Goal: Contribute content

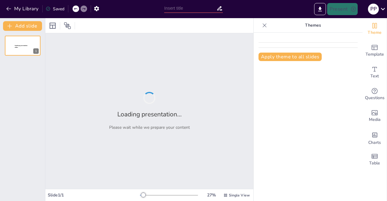
type input "Architecting AI Solutions at Scale: Aligning AI Development with Well-Architect"
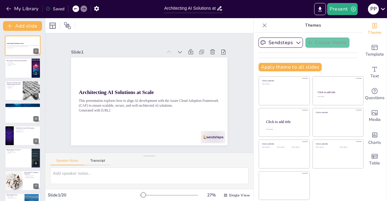
checkbox input "true"
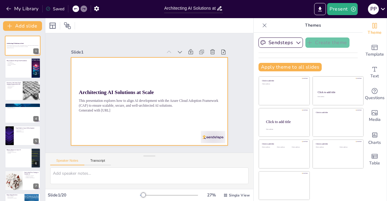
checkbox input "true"
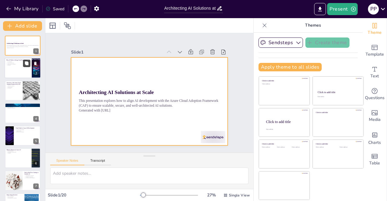
checkbox input "true"
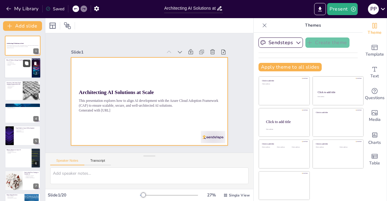
checkbox input "true"
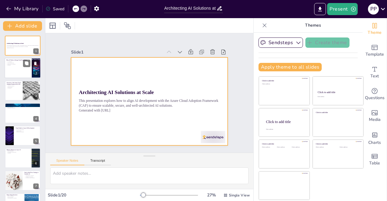
checkbox input "true"
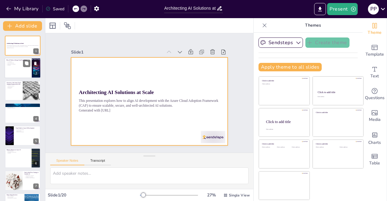
checkbox input "true"
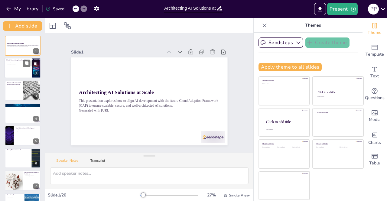
checkbox input "true"
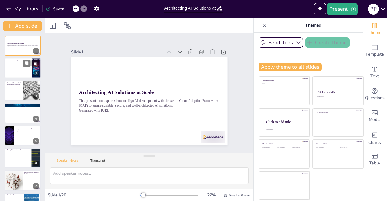
checkbox input "true"
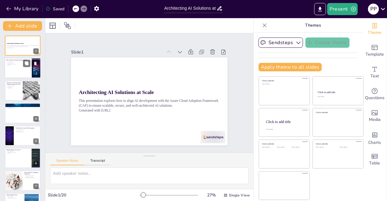
checkbox input "true"
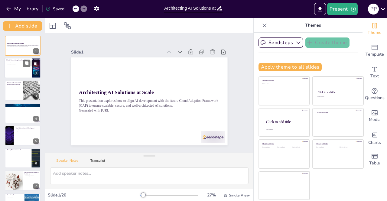
checkbox input "true"
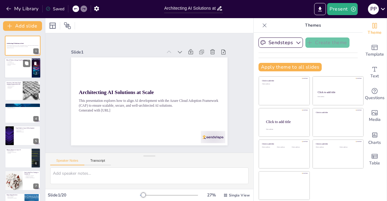
checkbox input "true"
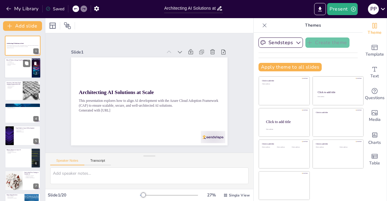
click at [18, 70] on div at bounding box center [23, 68] width 36 height 21
checkbox input "true"
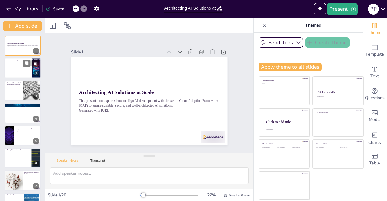
checkbox input "true"
type textarea "AI systems are inherently complex due to their reliance on vast amounts of data…"
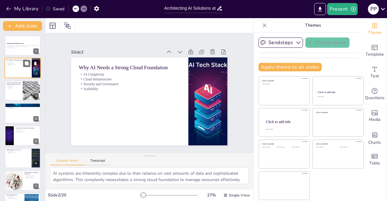
checkbox input "true"
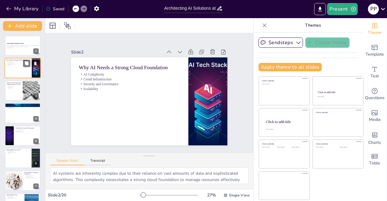
checkbox input "true"
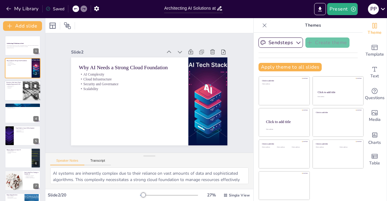
checkbox input "true"
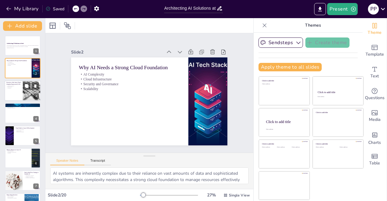
checkbox input "true"
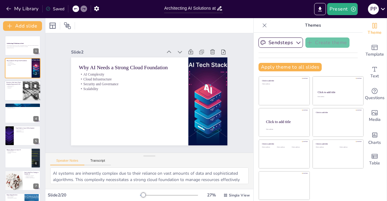
checkbox input "true"
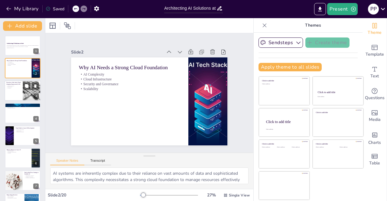
checkbox input "true"
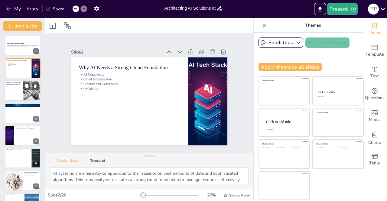
checkbox input "true"
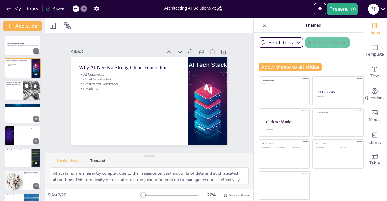
checkbox input "true"
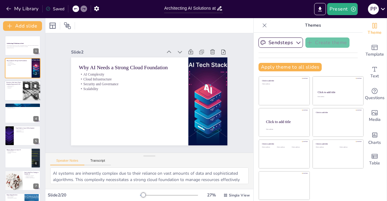
checkbox input "true"
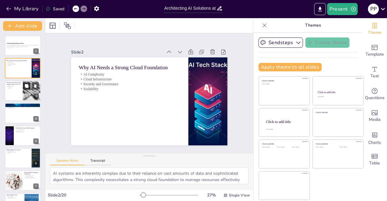
checkbox input "true"
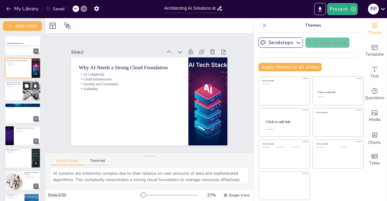
scroll to position [12, 0]
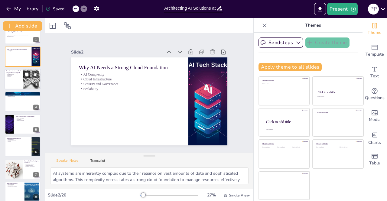
checkbox input "true"
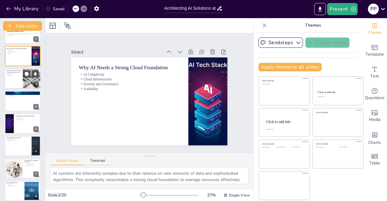
checkbox input "true"
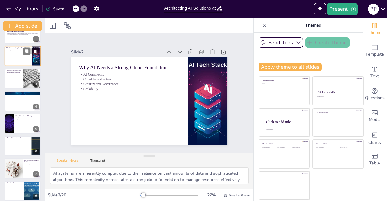
click at [19, 78] on div at bounding box center [23, 79] width 36 height 20
checkbox input "true"
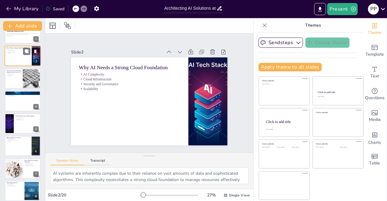
checkbox input "true"
type textarea "The Azure Cloud Adoption Framework offers a systematic methodology for organiza…"
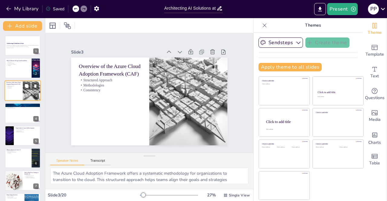
checkbox input "true"
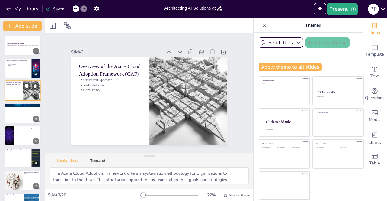
checkbox input "true"
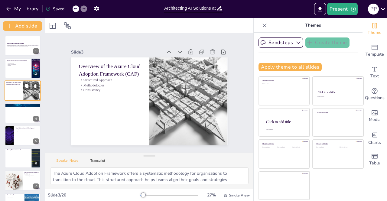
checkbox input "true"
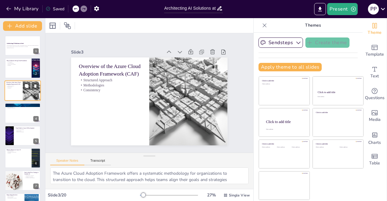
checkbox input "true"
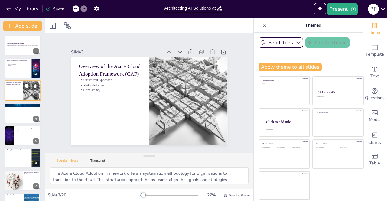
checkbox input "true"
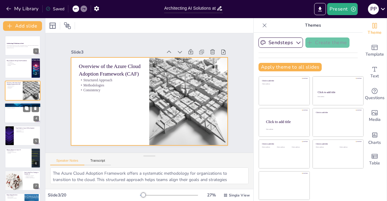
checkbox input "true"
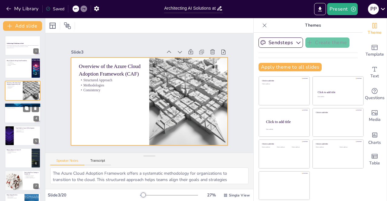
checkbox input "true"
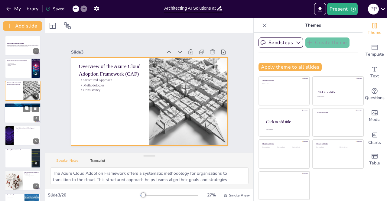
checkbox input "true"
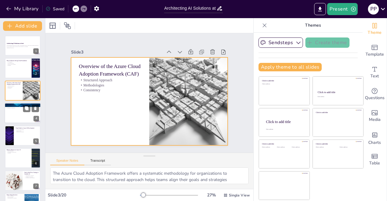
checkbox input "true"
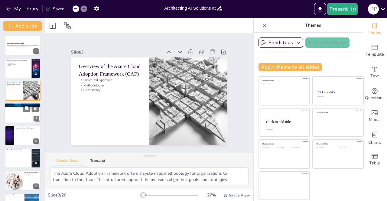
checkbox input "true"
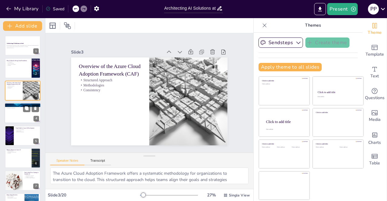
checkbox input "true"
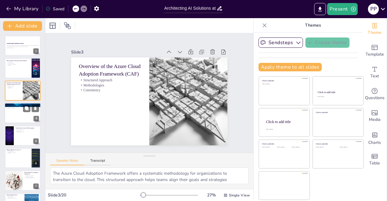
checkbox input "true"
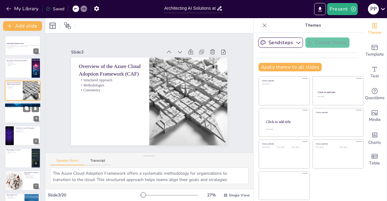
click at [19, 103] on div "The Ready Phase & Landing Zones Role of Landing Zones Key Components Enterprise…" at bounding box center [23, 113] width 36 height 21
checkbox input "true"
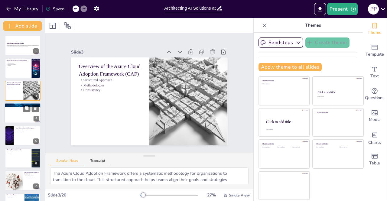
checkbox input "true"
type textarea "Landing Zones serve as the foundational architecture necessary for deploying ap…"
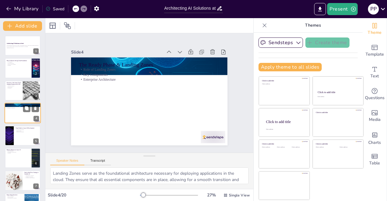
checkbox input "true"
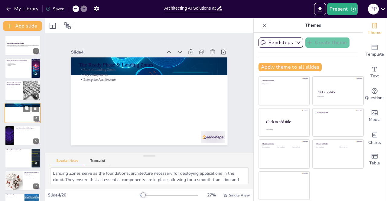
checkbox input "true"
click at [19, 137] on div at bounding box center [23, 136] width 36 height 21
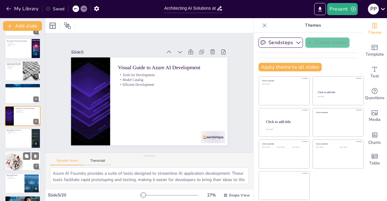
click at [19, 153] on div at bounding box center [13, 161] width 21 height 21
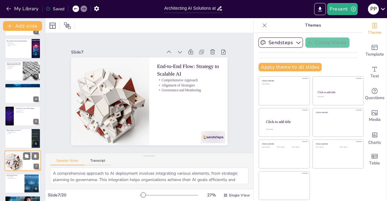
scroll to position [65, 0]
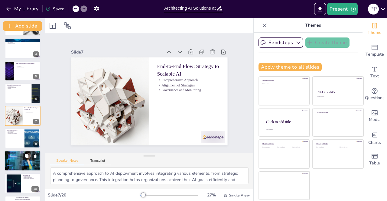
click at [17, 169] on div at bounding box center [23, 161] width 36 height 21
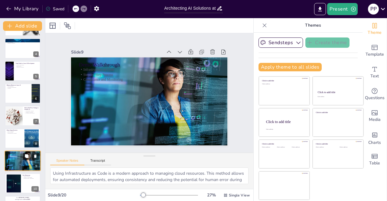
scroll to position [110, 0]
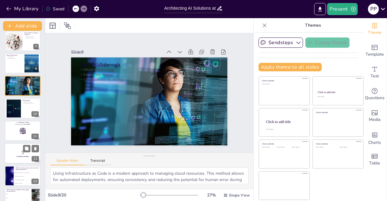
click at [14, 133] on div at bounding box center [23, 131] width 36 height 20
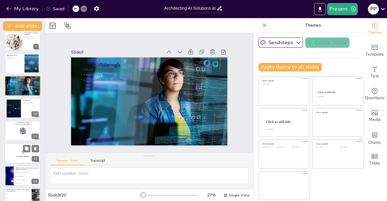
scroll to position [155, 0]
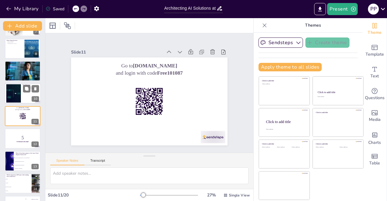
click at [14, 89] on div at bounding box center [13, 93] width 31 height 18
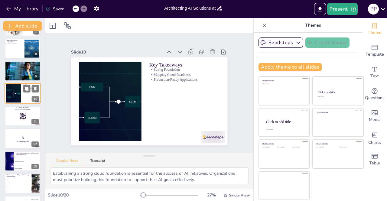
scroll to position [132, 0]
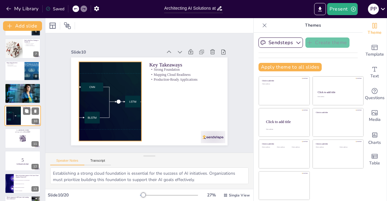
click at [13, 116] on div at bounding box center [13, 116] width 31 height 18
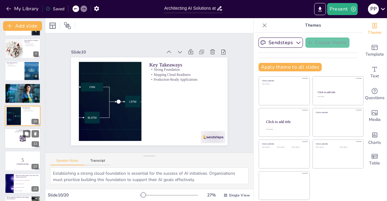
click at [9, 137] on div at bounding box center [23, 138] width 36 height 21
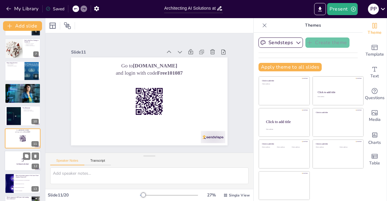
scroll to position [155, 0]
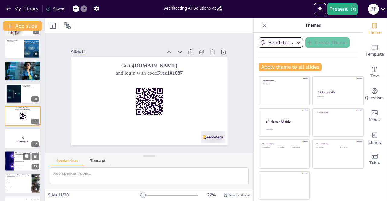
click at [13, 163] on div at bounding box center [9, 161] width 36 height 21
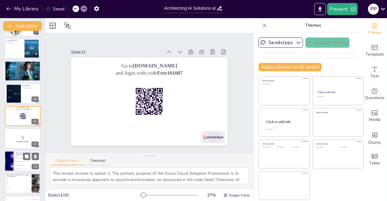
scroll to position [200, 0]
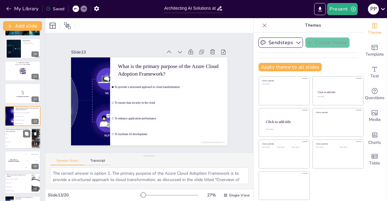
click at [12, 136] on li "Network" at bounding box center [18, 138] width 27 height 4
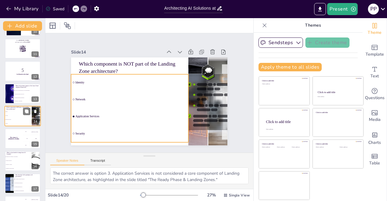
click at [6, 117] on li "Network" at bounding box center [18, 116] width 27 height 4
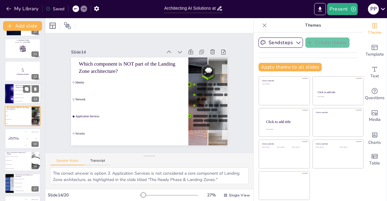
click at [12, 92] on div at bounding box center [9, 94] width 36 height 21
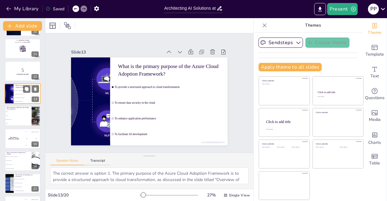
scroll to position [200, 0]
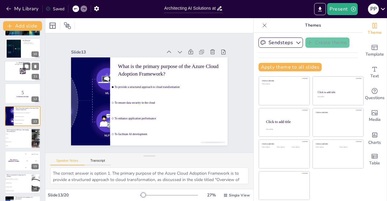
click at [15, 72] on div at bounding box center [23, 71] width 36 height 21
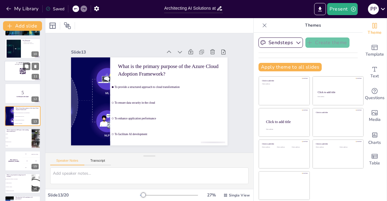
scroll to position [155, 0]
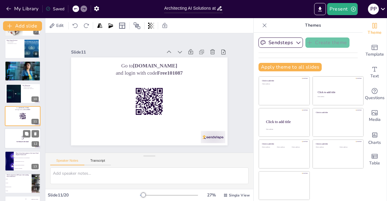
click at [14, 136] on p "5" at bounding box center [22, 138] width 33 height 7
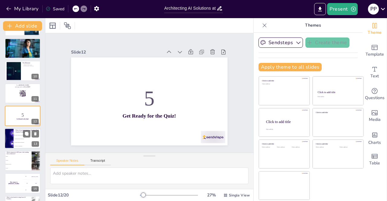
click at [15, 138] on li "To ensure data security in the cloud" at bounding box center [27, 139] width 27 height 4
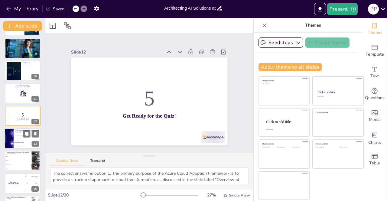
scroll to position [200, 0]
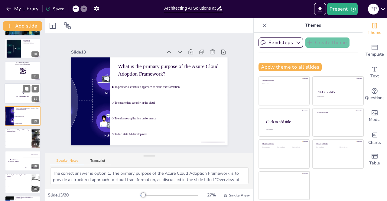
click at [21, 94] on p "5" at bounding box center [22, 93] width 33 height 7
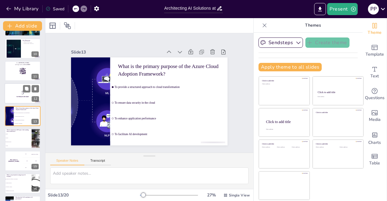
scroll to position [177, 0]
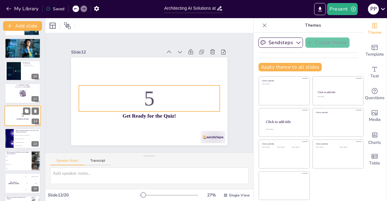
click at [11, 117] on p "5" at bounding box center [22, 115] width 33 height 7
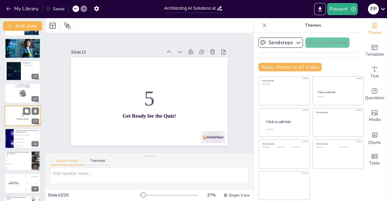
click at [11, 117] on p "5" at bounding box center [22, 115] width 33 height 7
click at [26, 110] on icon at bounding box center [27, 111] width 4 height 4
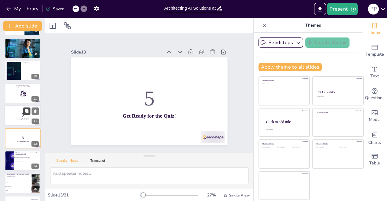
scroll to position [200, 0]
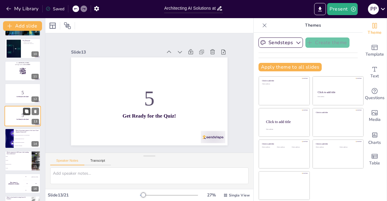
click at [25, 110] on icon at bounding box center [27, 112] width 4 height 4
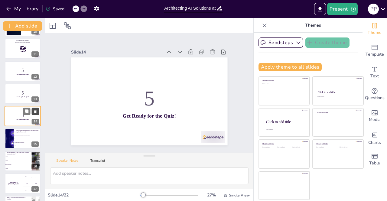
click at [34, 110] on icon at bounding box center [35, 111] width 2 height 3
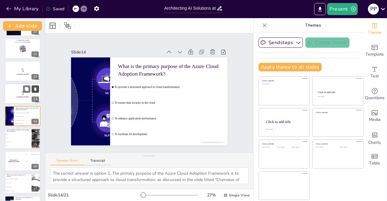
click at [36, 87] on icon at bounding box center [35, 89] width 4 height 4
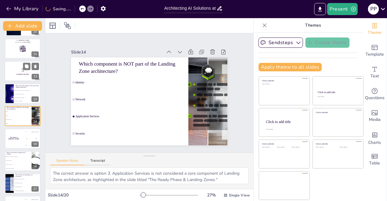
click at [7, 64] on div at bounding box center [23, 71] width 36 height 21
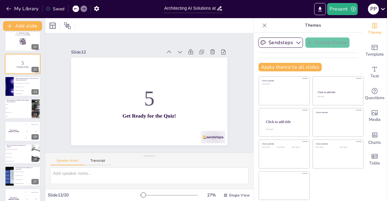
scroll to position [287, 0]
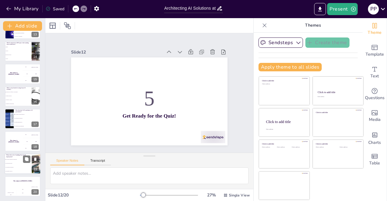
click at [21, 164] on li "They ensure data security" at bounding box center [18, 164] width 27 height 4
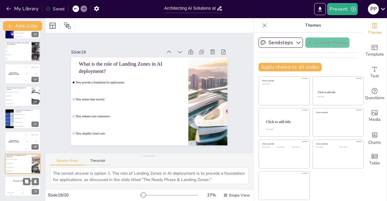
click at [13, 181] on h4 "The winner is Niels 🏆" at bounding box center [23, 182] width 36 height 2
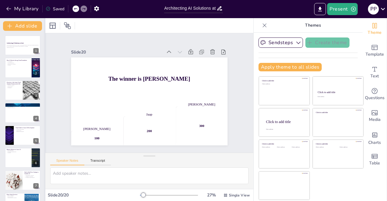
scroll to position [0, 0]
click at [337, 8] on button "Present" at bounding box center [342, 9] width 30 height 12
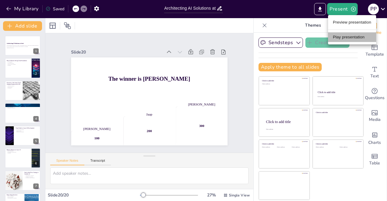
click at [343, 41] on li "Play presentation" at bounding box center [352, 37] width 48 height 10
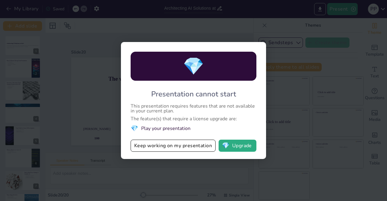
click at [221, 125] on li "💎 Play your presentation" at bounding box center [194, 128] width 126 height 8
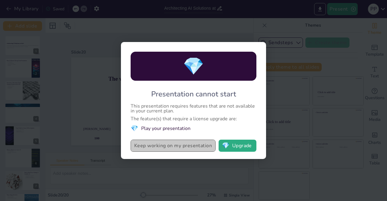
click at [206, 144] on button "Keep working on my presentation" at bounding box center [173, 146] width 85 height 12
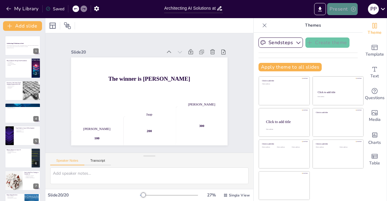
click at [341, 10] on button "Present" at bounding box center [342, 9] width 30 height 12
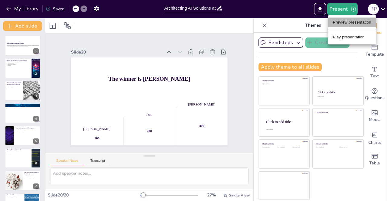
click at [344, 23] on li "Preview presentation" at bounding box center [352, 23] width 48 height 10
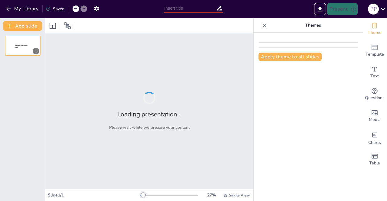
type input "Architecting AI Solutions at Scale: Aligning AI Development with Well-Architect"
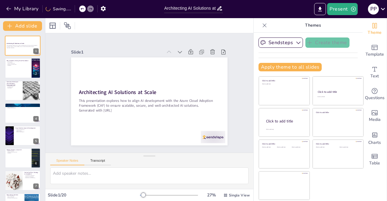
click at [247, 8] on div "Present P P" at bounding box center [306, 9] width 161 height 12
